Goal: Check status: Check status

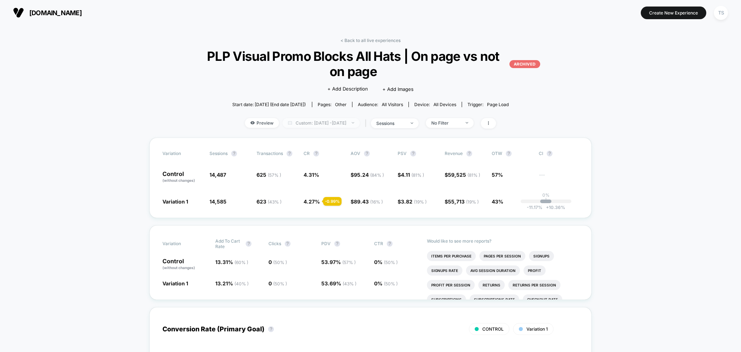
click at [327, 122] on span "Custom: [DATE] - [DATE]" at bounding box center [321, 123] width 77 height 10
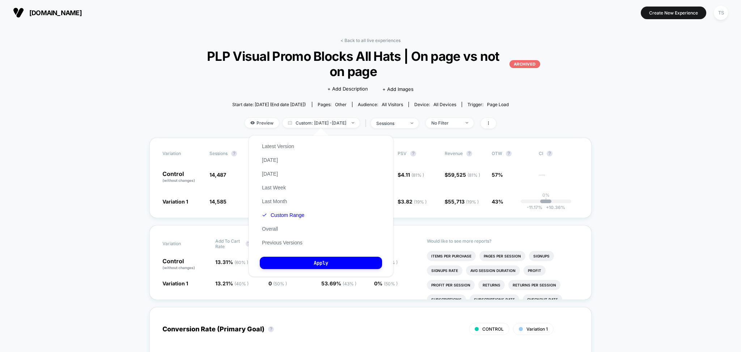
click at [291, 238] on div "Latest Version [DATE] [DATE] Last Week Last Month Custom Range Overall Previous…" at bounding box center [283, 194] width 47 height 110
click at [287, 243] on button "Previous Versions" at bounding box center [282, 242] width 45 height 7
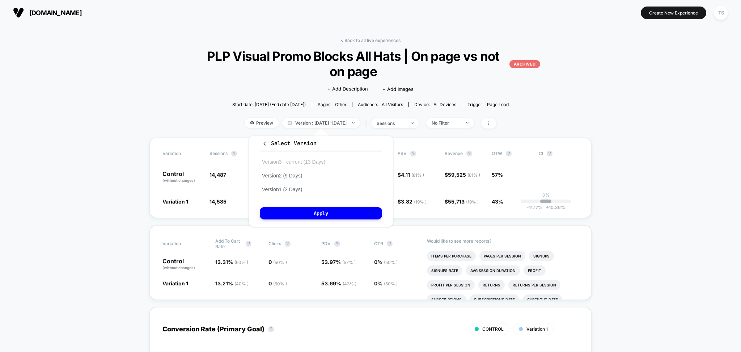
click at [299, 160] on button "Version 3 - current (13 Days)" at bounding box center [294, 162] width 68 height 7
click at [313, 211] on button "Apply" at bounding box center [321, 213] width 122 height 12
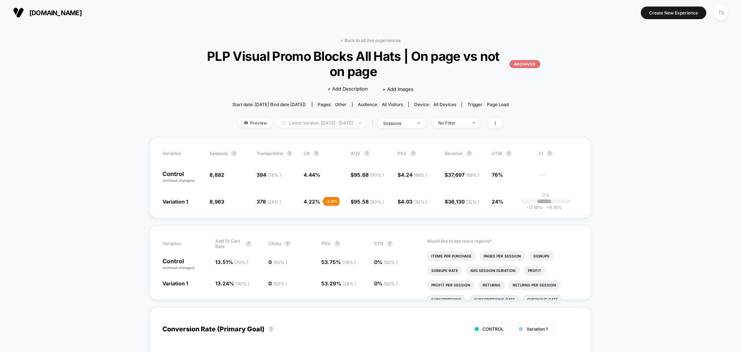
click at [345, 123] on span "Latest Version: [DATE] - [DATE]" at bounding box center [321, 123] width 91 height 10
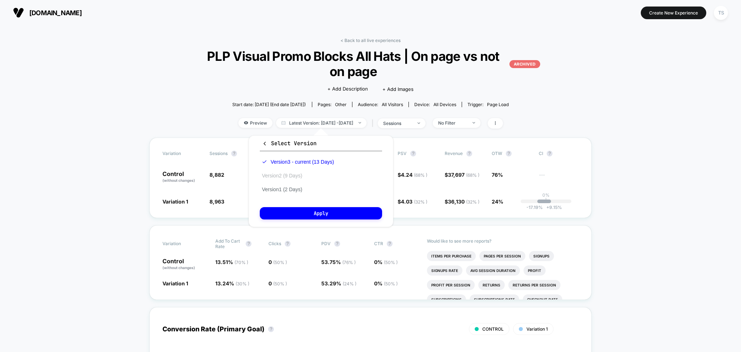
click at [296, 173] on button "Version 2 (9 Days)" at bounding box center [282, 175] width 45 height 7
click at [306, 215] on button "Apply" at bounding box center [321, 213] width 122 height 12
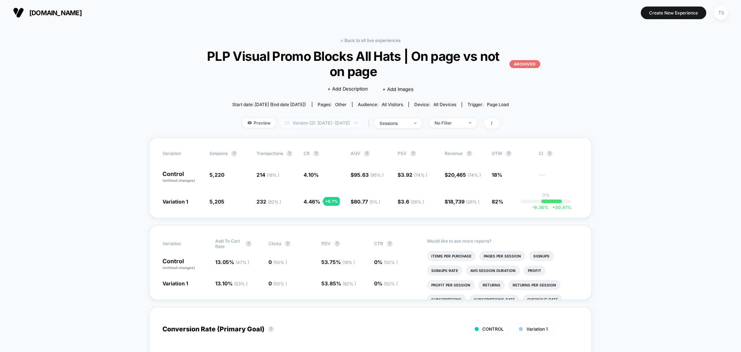
click at [321, 125] on span "Version (2): [DATE] - [DATE]" at bounding box center [321, 123] width 83 height 10
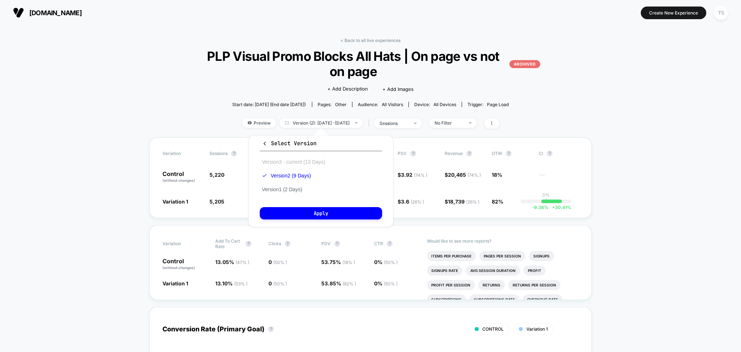
click at [296, 159] on button "Version 3 - current (13 Days)" at bounding box center [294, 162] width 68 height 7
click at [317, 210] on button "Apply" at bounding box center [321, 213] width 122 height 12
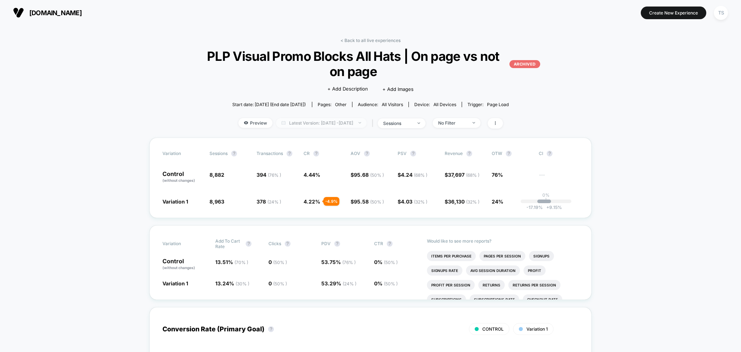
click at [346, 125] on span "Latest Version: [DATE] - [DATE]" at bounding box center [321, 123] width 91 height 10
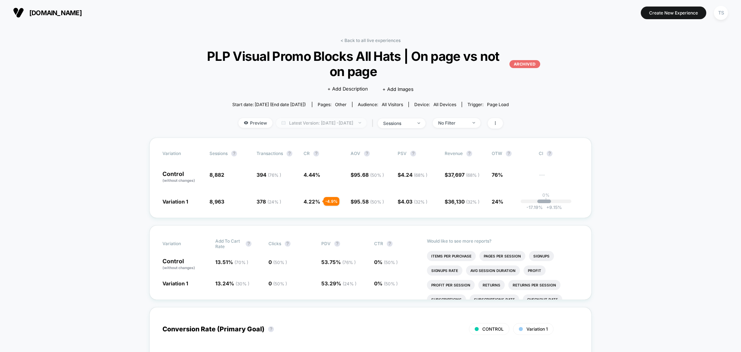
click at [337, 121] on span "Latest Version: [DATE] - [DATE]" at bounding box center [321, 123] width 91 height 10
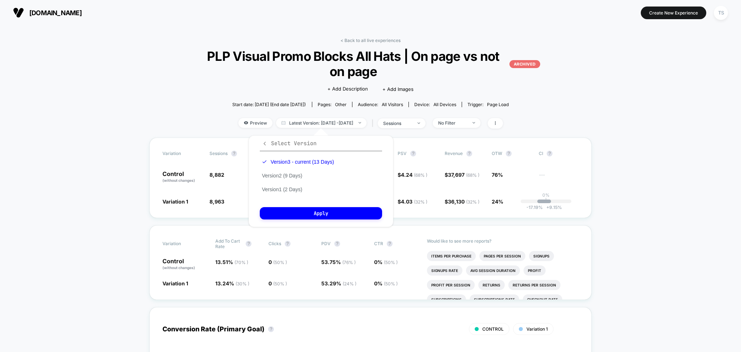
click at [265, 144] on icon "button" at bounding box center [264, 143] width 5 height 5
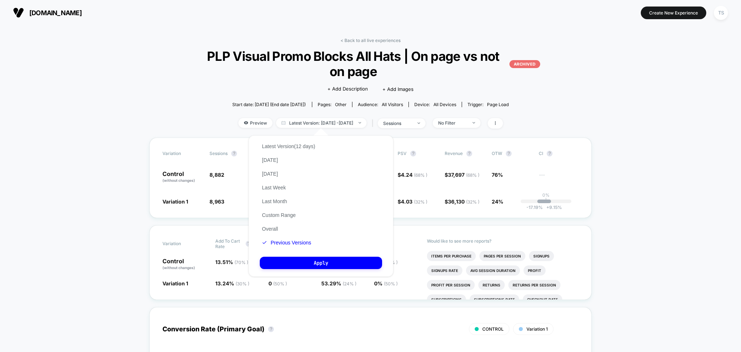
click at [293, 212] on button "Custom Range" at bounding box center [279, 215] width 38 height 7
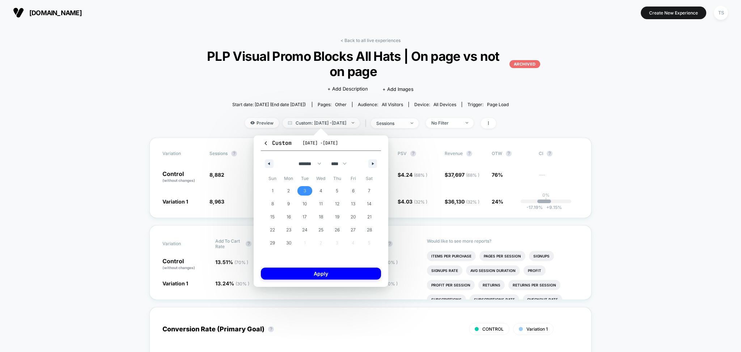
click at [306, 189] on span "3" at bounding box center [305, 190] width 16 height 9
click at [289, 241] on span "30" at bounding box center [288, 242] width 5 height 13
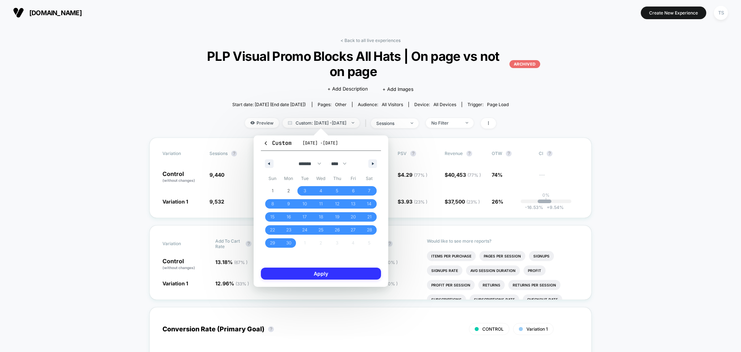
click at [316, 275] on button "Apply" at bounding box center [321, 274] width 120 height 12
